Goal: Task Accomplishment & Management: Use online tool/utility

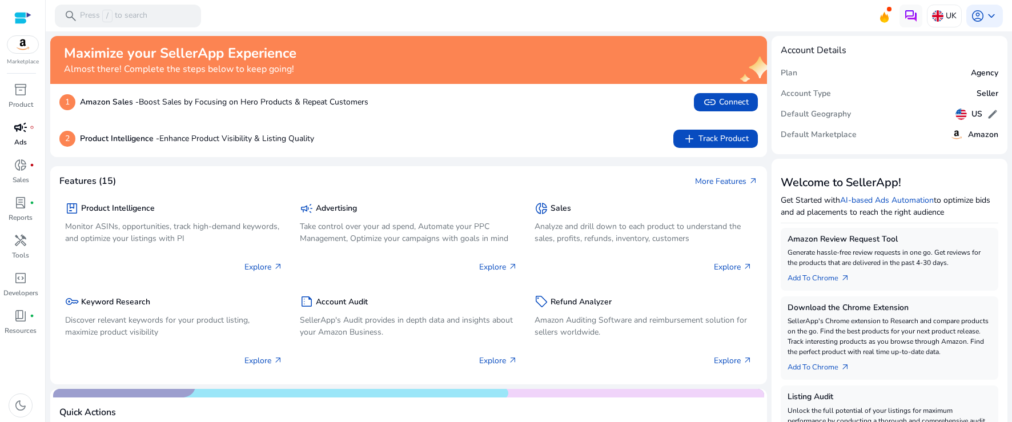
click at [19, 132] on span "campaign" at bounding box center [21, 127] width 14 height 14
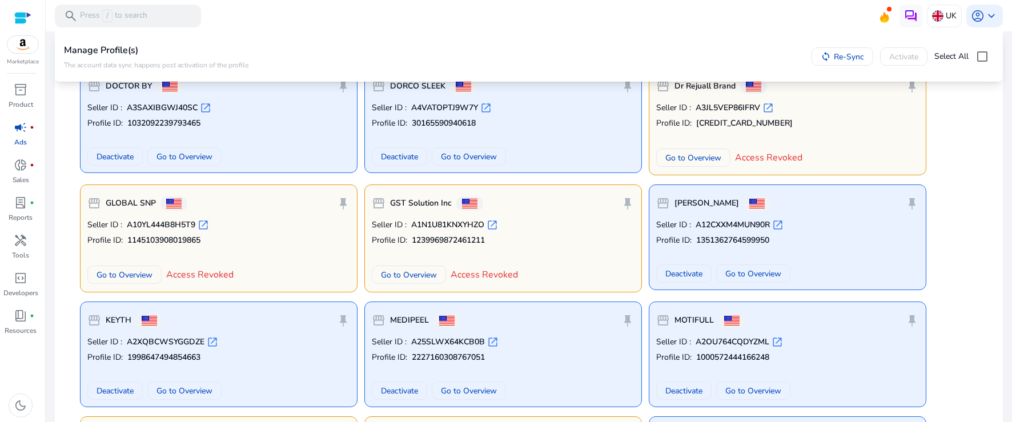
scroll to position [1665, 0]
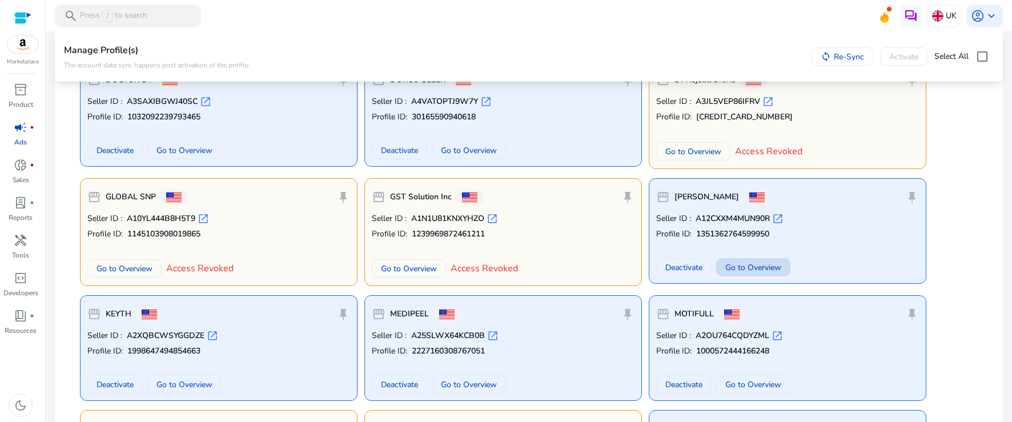
click at [761, 255] on span at bounding box center [753, 267] width 73 height 27
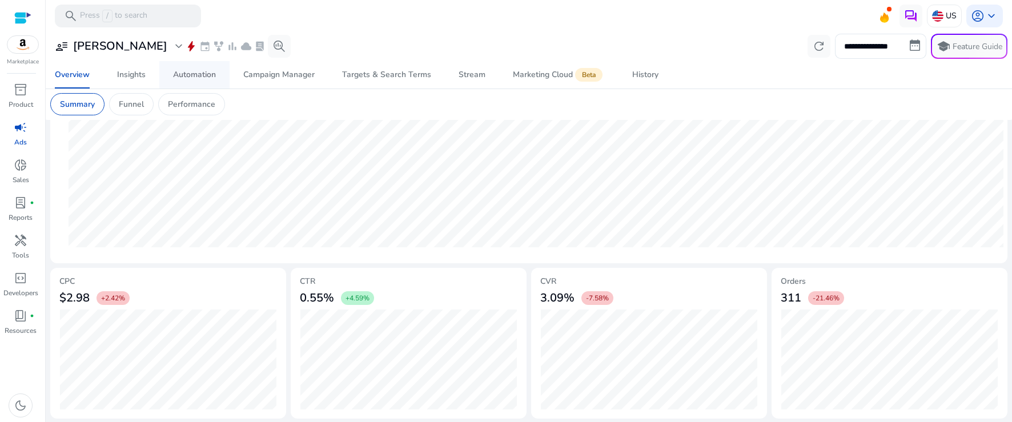
click at [181, 75] on div "Automation" at bounding box center [194, 75] width 43 height 8
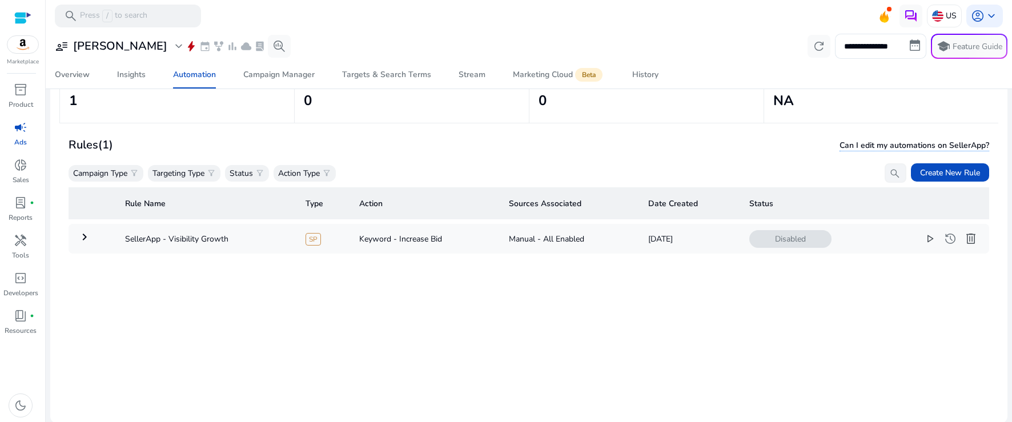
scroll to position [83, 0]
click at [82, 238] on mat-icon "keyboard_arrow_right" at bounding box center [85, 236] width 14 height 14
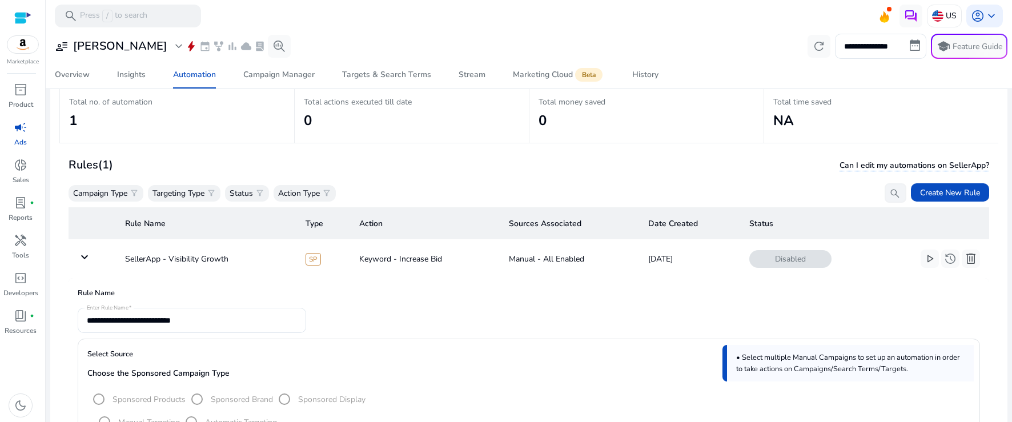
scroll to position [0, 0]
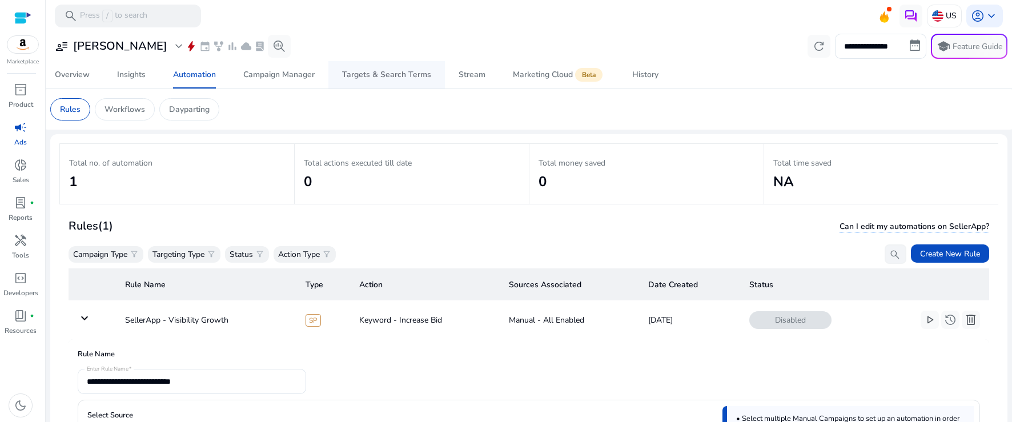
click at [429, 83] on link "Targets & Search Terms" at bounding box center [386, 74] width 116 height 27
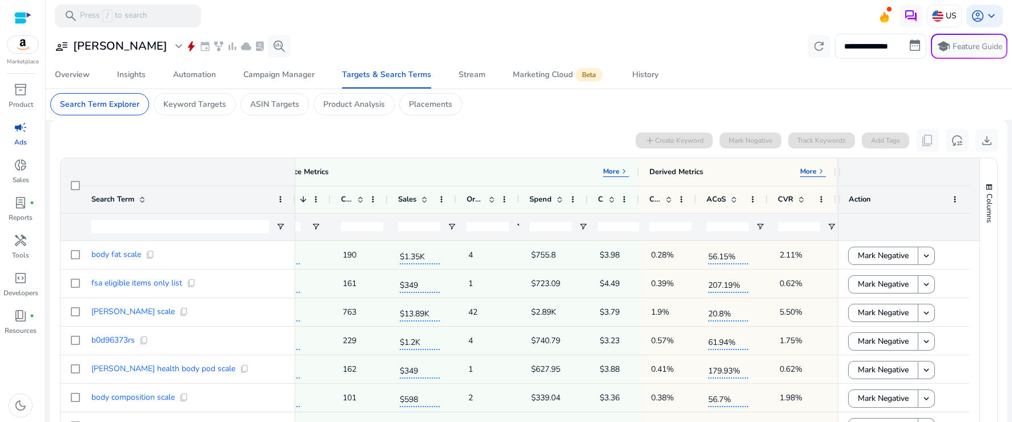
click at [542, 130] on div "0 search terms selected add Create Keyword Mark Negative Track Keywords Add Tag…" at bounding box center [528, 140] width 939 height 23
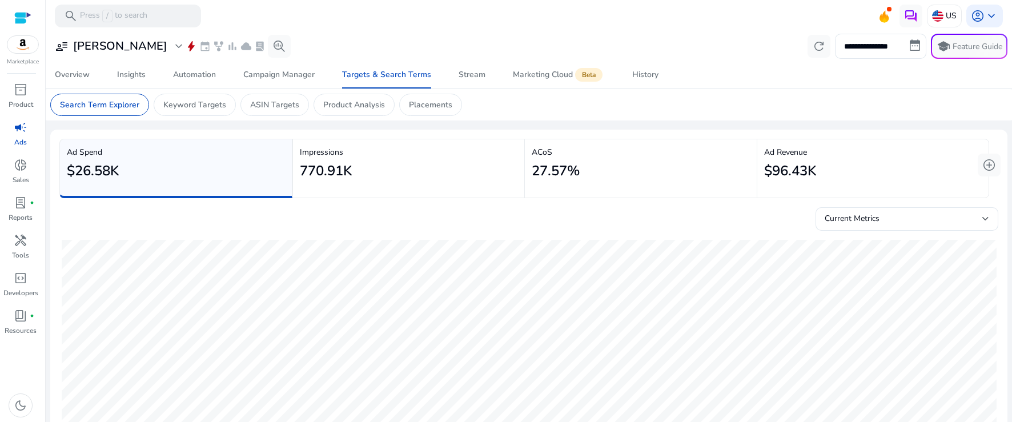
scroll to position [0, 460]
